Goal: Register for event/course

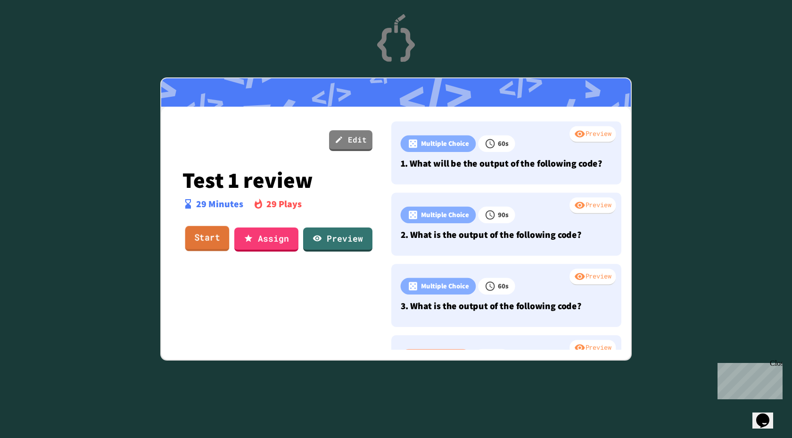
click at [212, 237] on link "Start" at bounding box center [207, 237] width 44 height 25
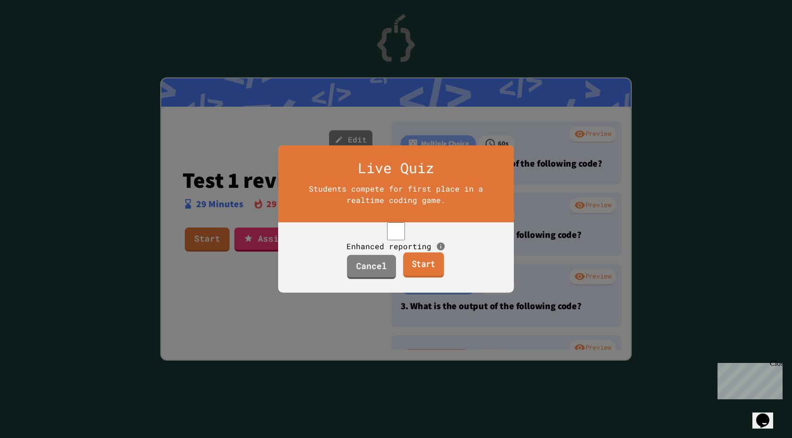
click at [407, 277] on link "Start" at bounding box center [423, 264] width 41 height 25
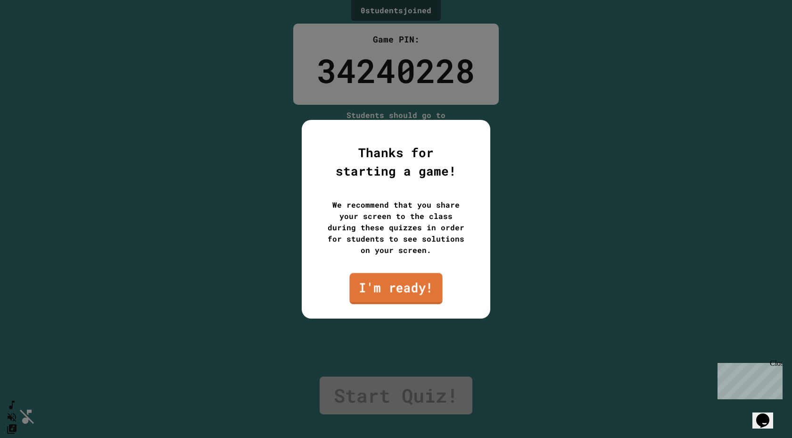
click at [408, 289] on link "I'm ready!" at bounding box center [395, 288] width 93 height 31
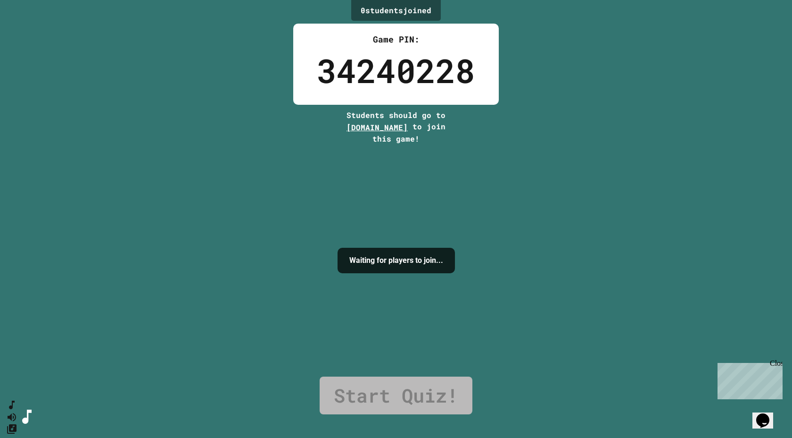
click at [426, 406] on link "Start Quiz!" at bounding box center [396, 395] width 153 height 38
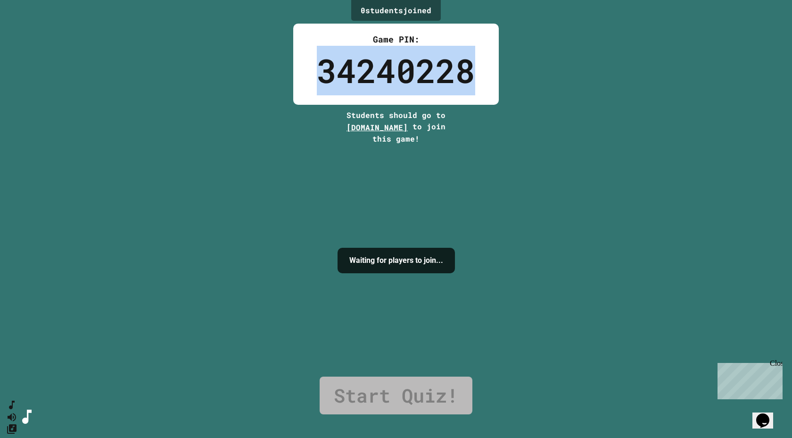
drag, startPoint x: 321, startPoint y: 75, endPoint x: 481, endPoint y: 75, distance: 159.9
click at [481, 75] on div "Game PIN: 34240228" at bounding box center [396, 64] width 206 height 81
copy div "34240228"
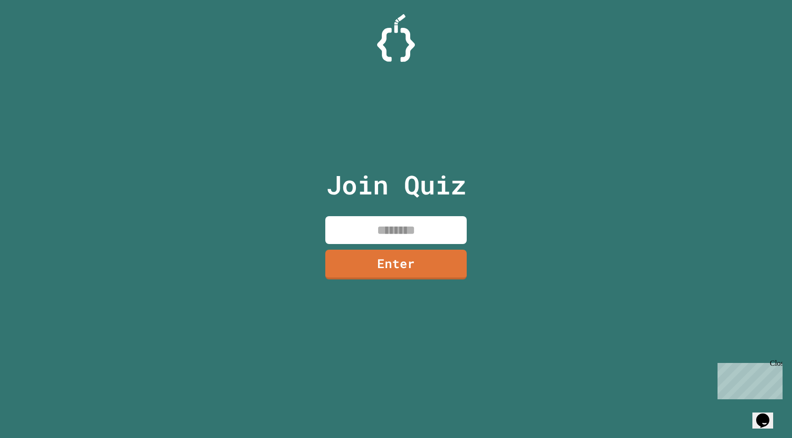
click at [350, 222] on input at bounding box center [395, 230] width 141 height 28
paste input "********"
type input "********"
click at [383, 264] on link "Enter" at bounding box center [395, 264] width 143 height 30
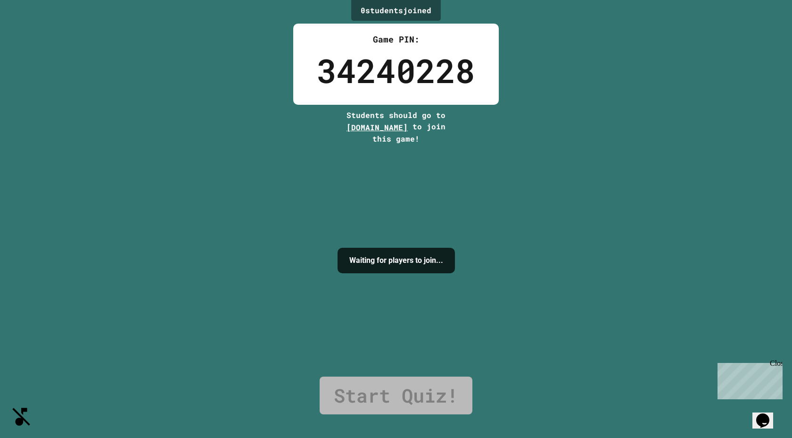
click at [423, 261] on h4 "Waiting for players to join..." at bounding box center [396, 260] width 94 height 11
